Goal: Share content: Share content

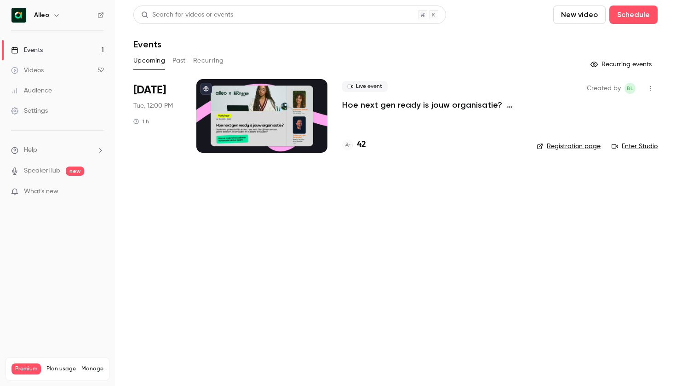
click at [388, 103] on p "Hoe next gen ready is jouw organisatie? Alleo x The Recharge Club" at bounding box center [432, 104] width 180 height 11
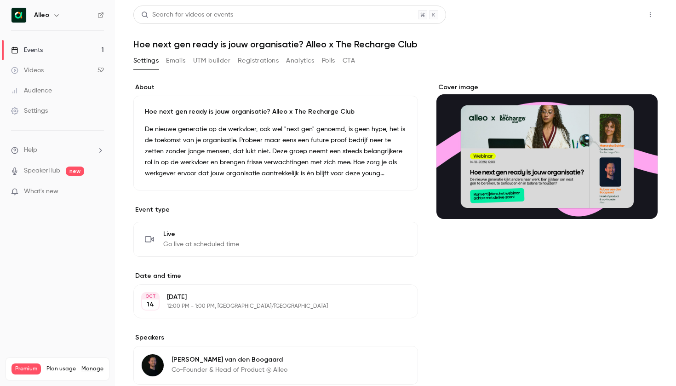
click at [619, 8] on button "Share" at bounding box center [617, 15] width 36 height 18
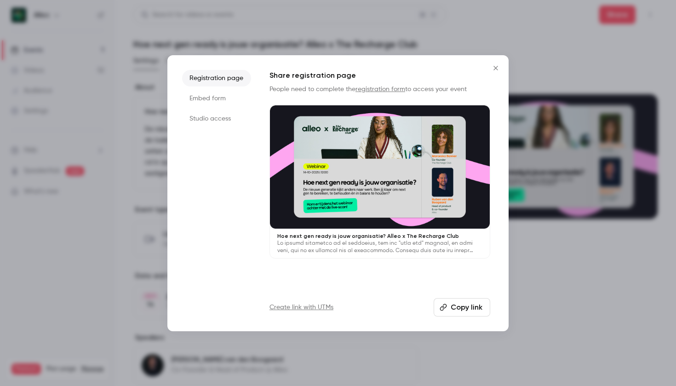
click at [498, 64] on icon "Close" at bounding box center [495, 67] width 11 height 7
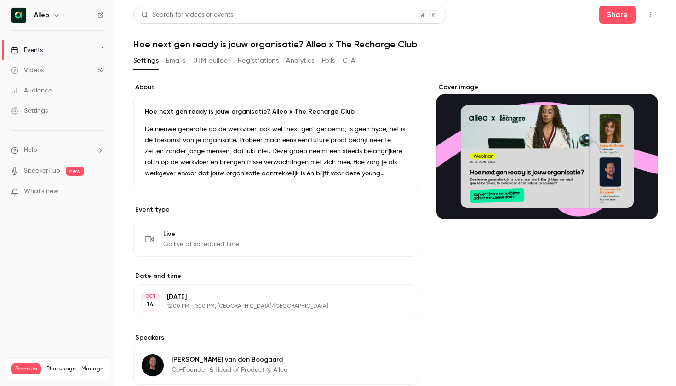
click at [39, 171] on link "SpeakerHub" at bounding box center [42, 171] width 36 height 10
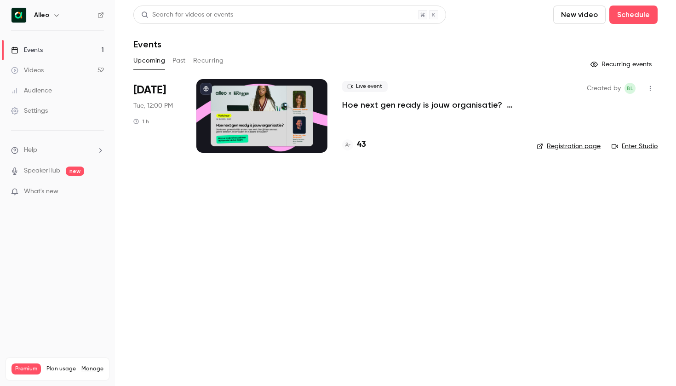
click at [299, 108] on div at bounding box center [261, 116] width 131 height 74
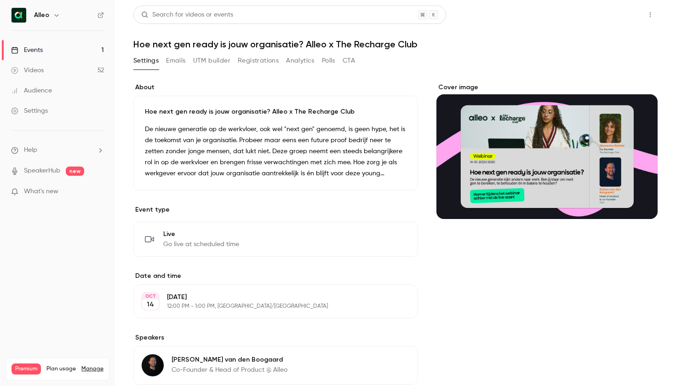
click at [612, 17] on button "Share" at bounding box center [617, 15] width 36 height 18
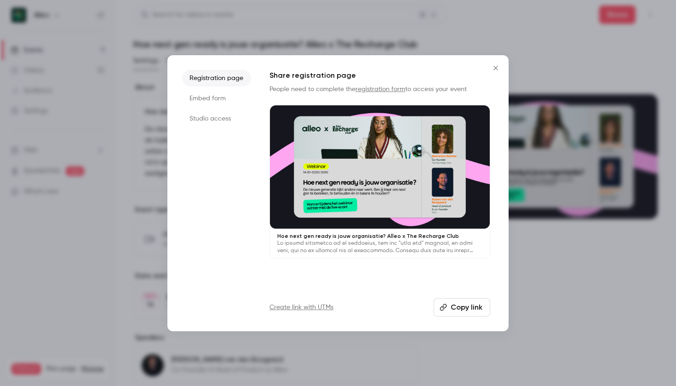
click at [470, 306] on button "Copy link" at bounding box center [462, 307] width 57 height 18
